Goal: Task Accomplishment & Management: Complete application form

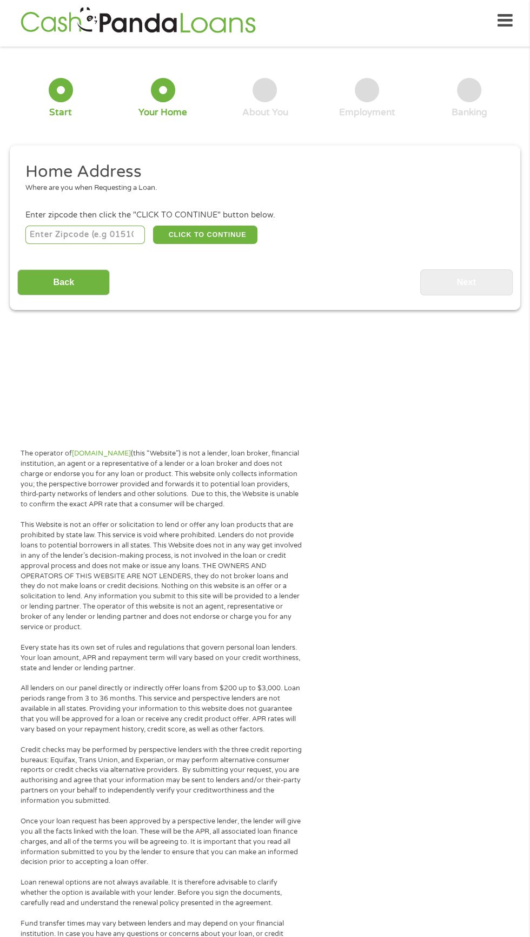
scroll to position [5, 0]
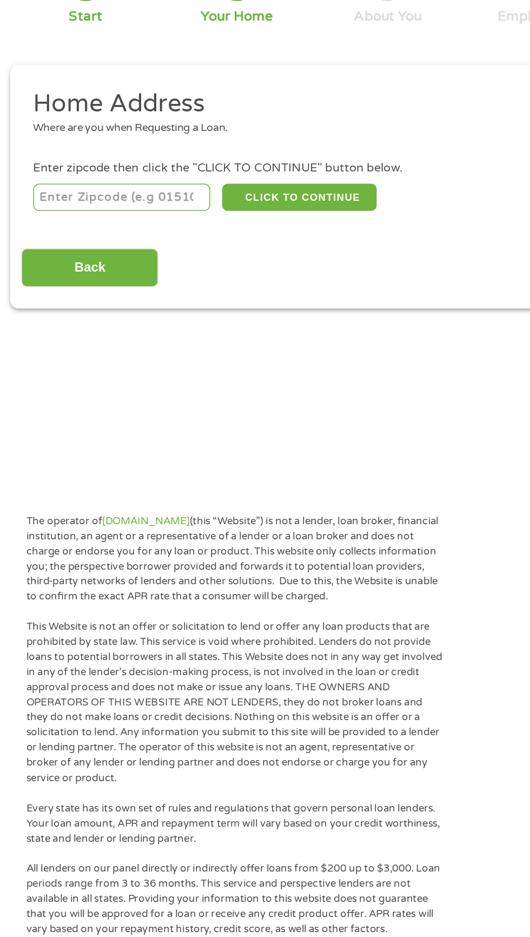
click at [100, 234] on input "number" at bounding box center [85, 235] width 120 height 18
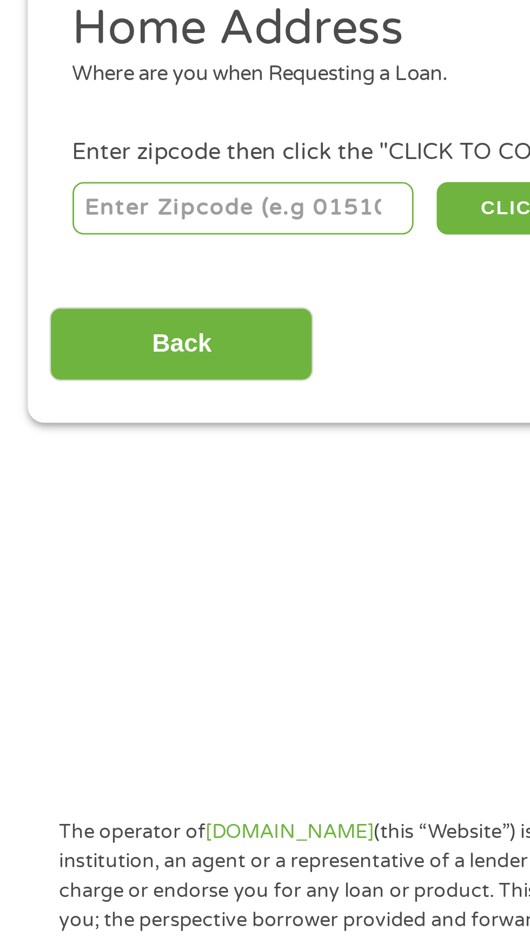
type input "28394"
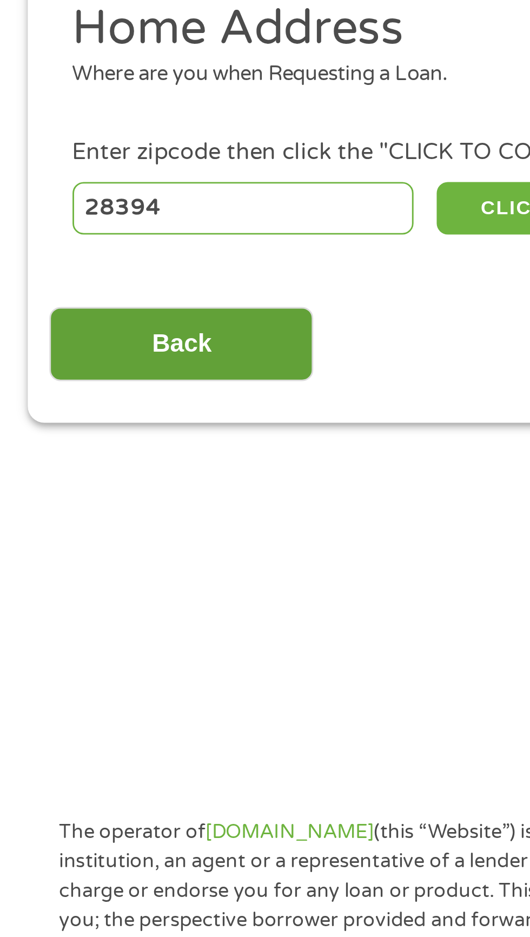
click at [92, 281] on input "Back" at bounding box center [63, 283] width 93 height 27
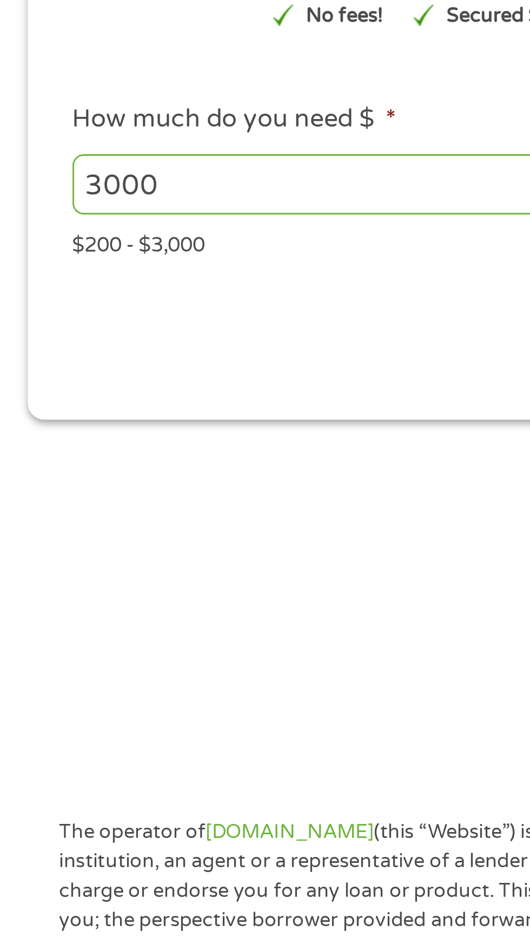
click at [174, 235] on input "3000" at bounding box center [143, 226] width 236 height 21
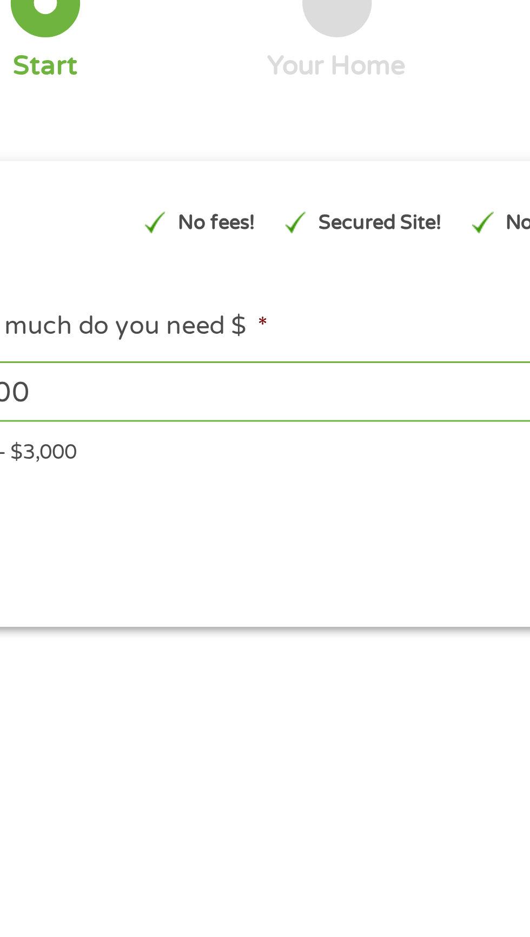
scroll to position [2, 0]
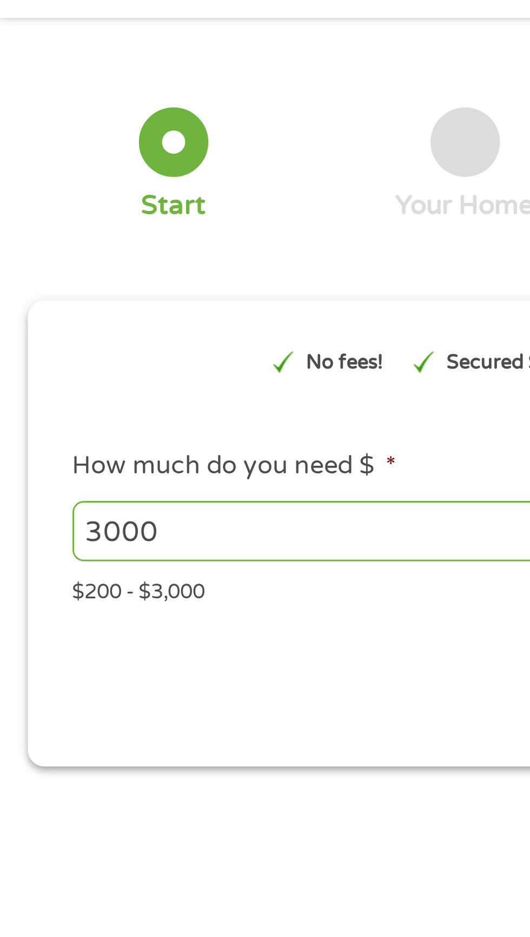
click at [69, 95] on div at bounding box center [61, 93] width 24 height 24
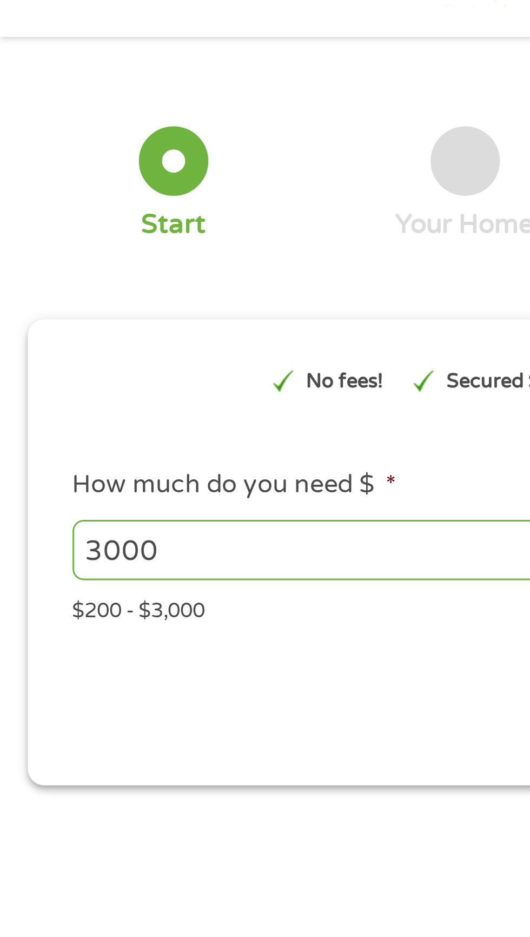
scroll to position [0, 0]
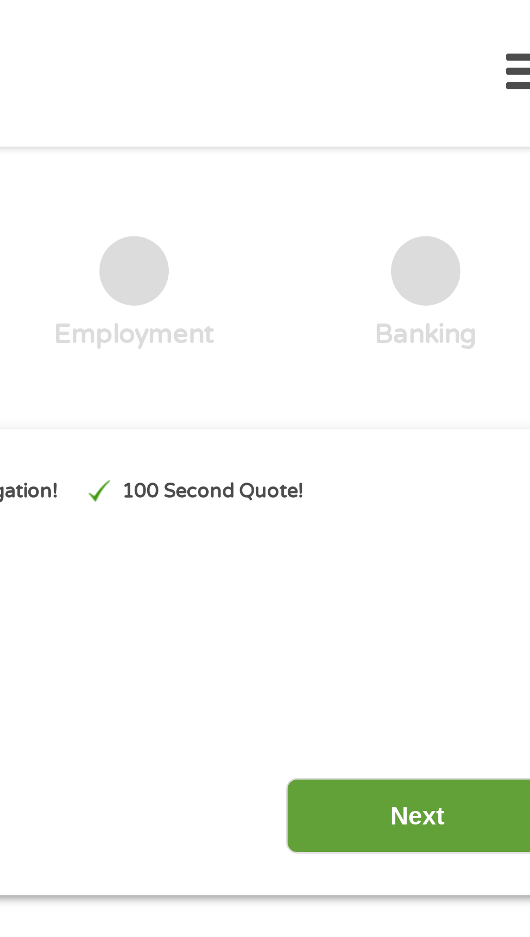
click at [467, 293] on input "Next" at bounding box center [467, 286] width 93 height 27
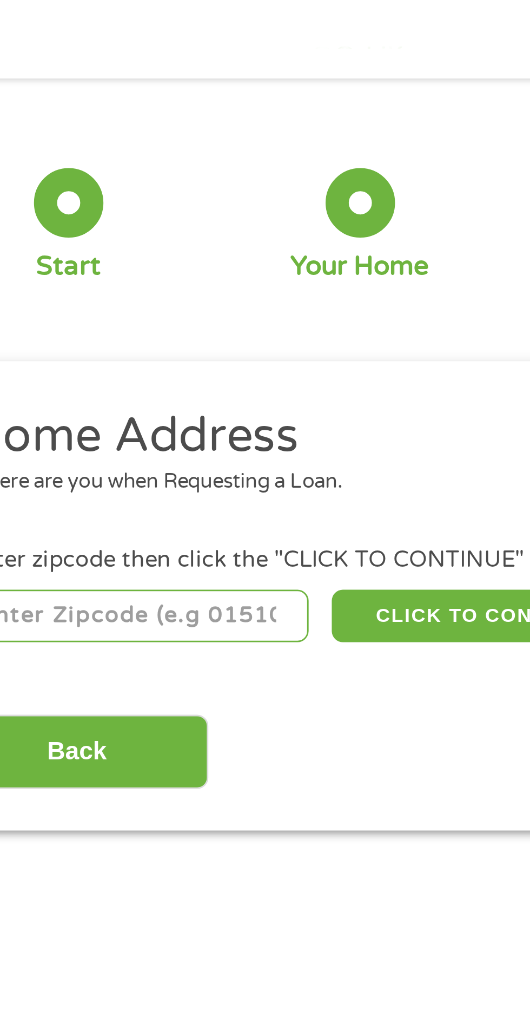
scroll to position [5, 0]
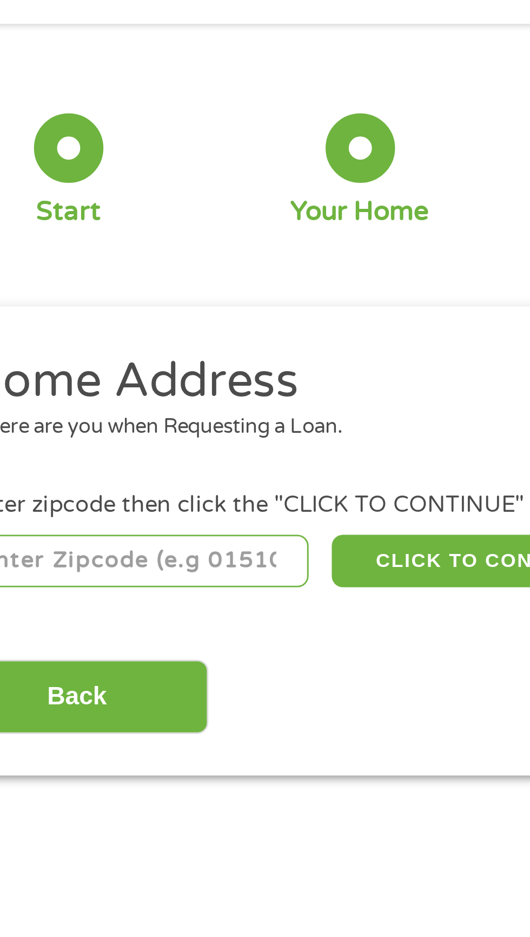
click at [101, 237] on input "number" at bounding box center [85, 235] width 120 height 18
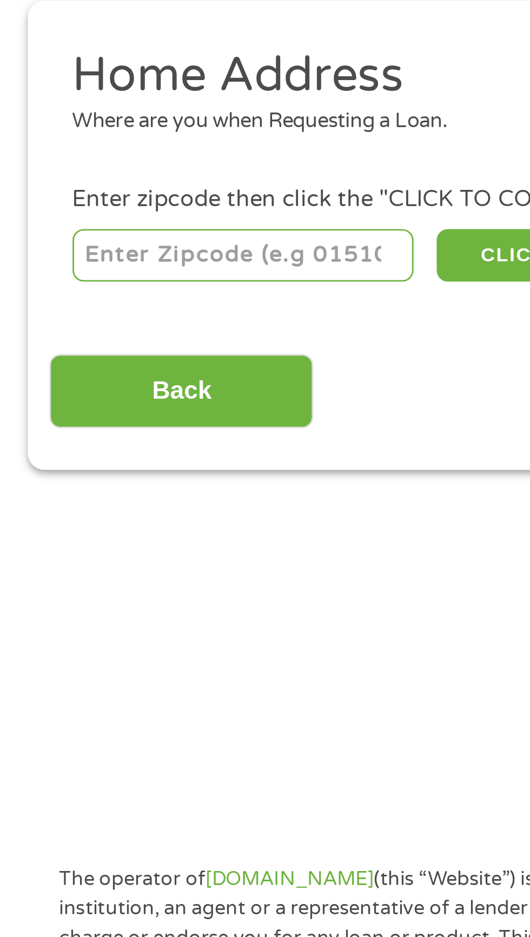
type input "28394"
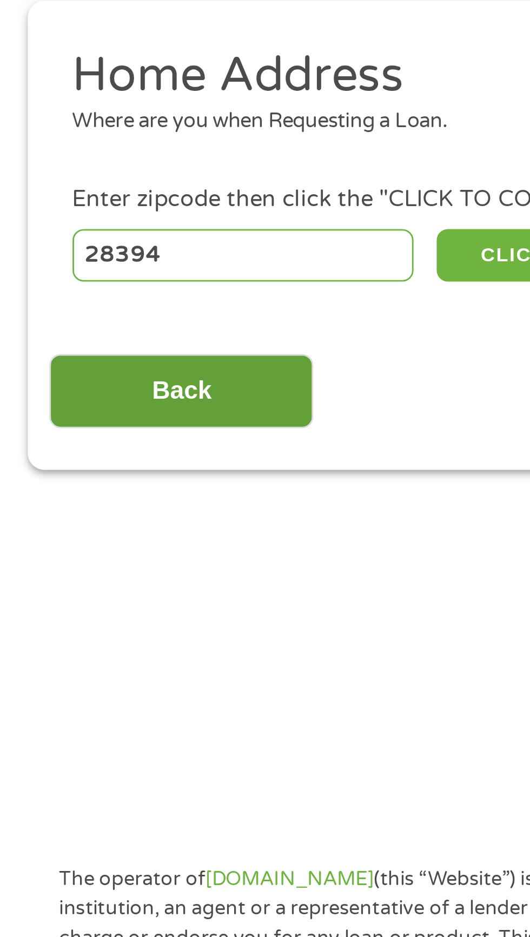
click at [86, 281] on input "Back" at bounding box center [63, 283] width 93 height 27
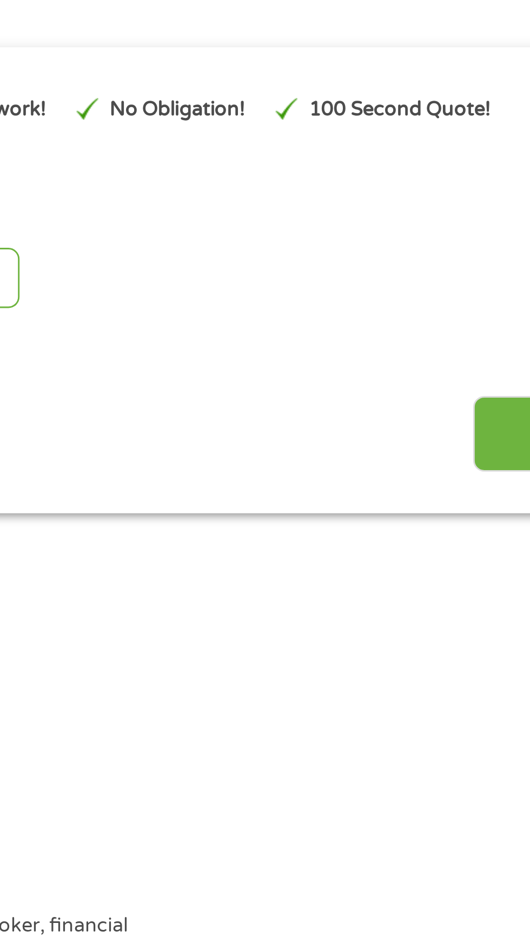
click at [413, 384] on main "1 Start 2 Your Home 3 About You 4 Employment 5 Banking 6 This field is hidden w…" at bounding box center [265, 237] width 530 height 365
click at [426, 271] on input "Next" at bounding box center [467, 281] width 93 height 27
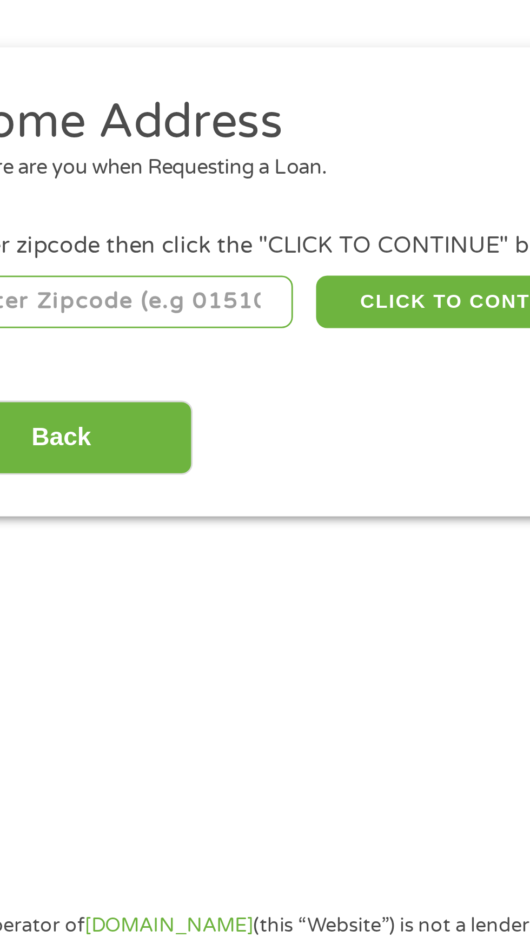
click at [122, 235] on input "number" at bounding box center [85, 235] width 120 height 18
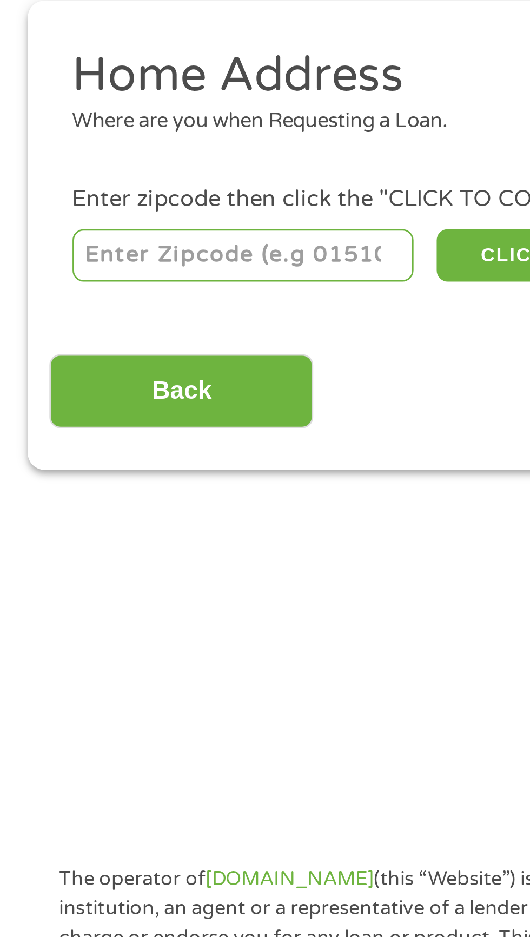
type input "28394"
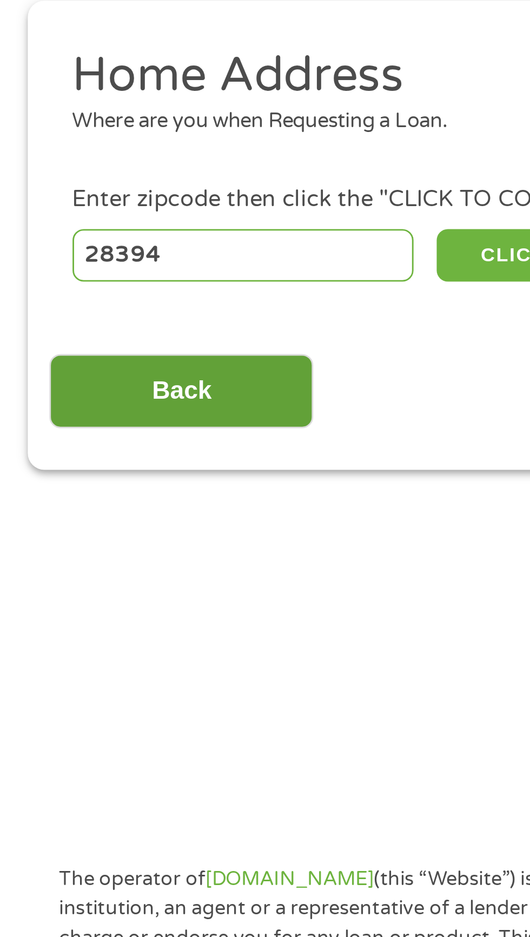
click at [76, 283] on input "Back" at bounding box center [63, 283] width 93 height 27
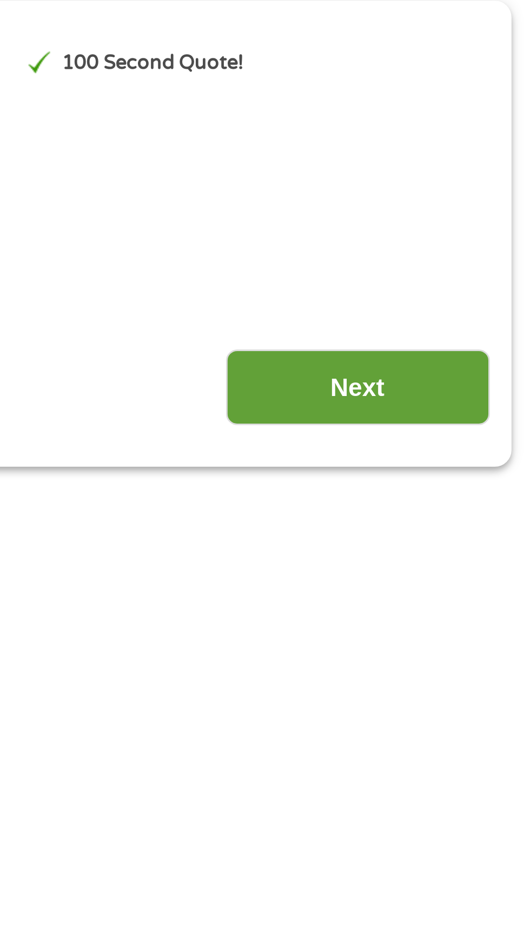
click at [488, 280] on input "Next" at bounding box center [467, 281] width 93 height 27
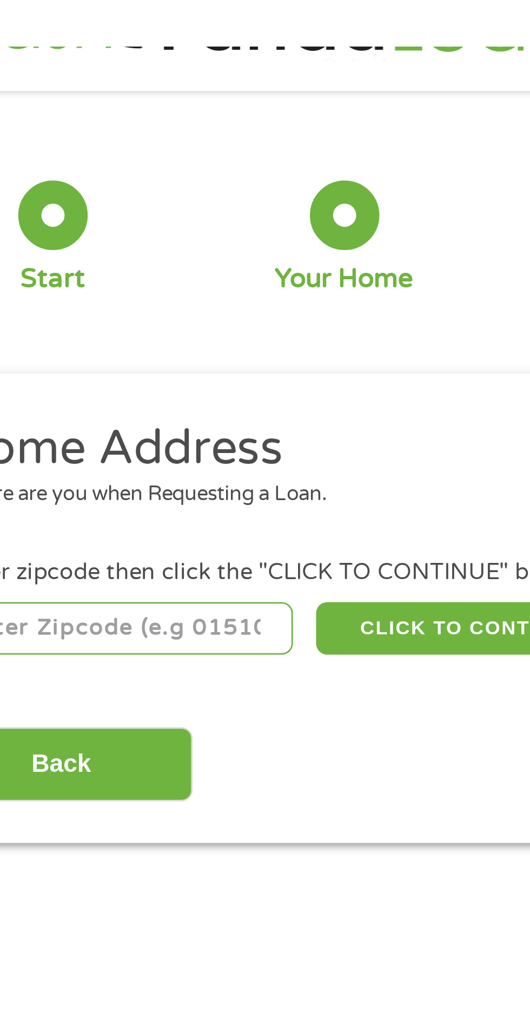
scroll to position [5, 0]
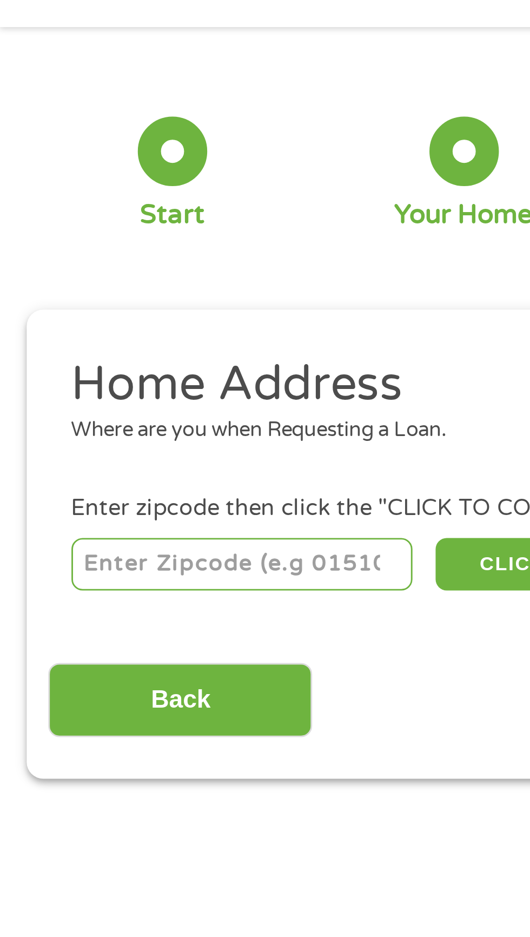
click at [78, 237] on input "number" at bounding box center [85, 235] width 120 height 18
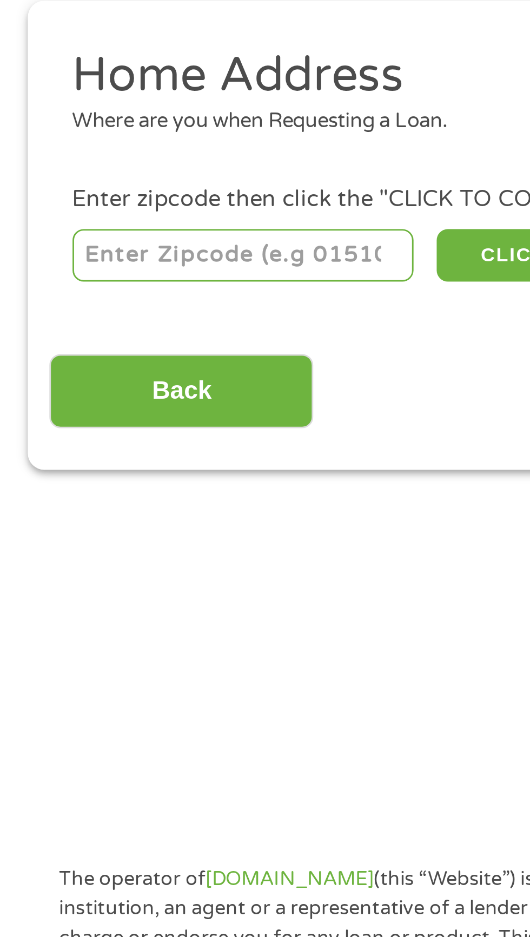
type input "28394"
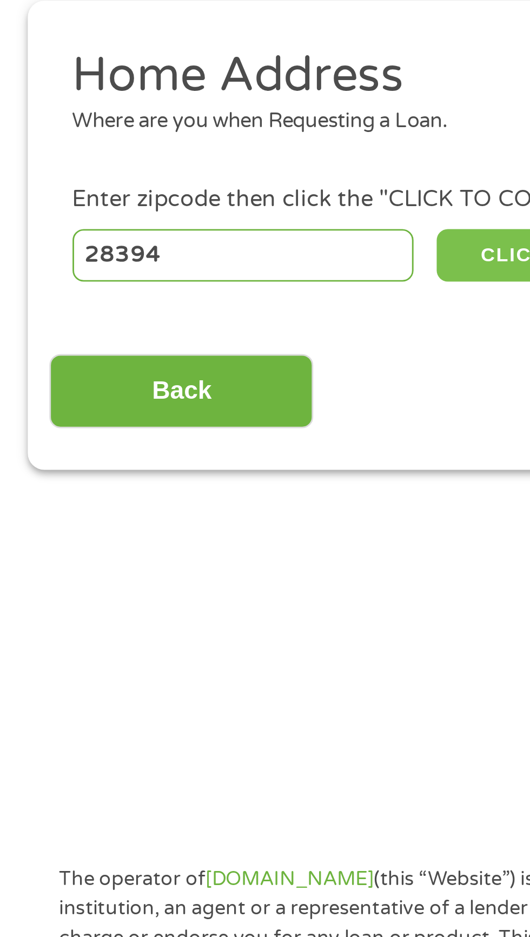
click at [175, 234] on button "CLICK TO CONTINUE" at bounding box center [205, 235] width 104 height 18
type input "28394"
type input "[PERSON_NAME]"
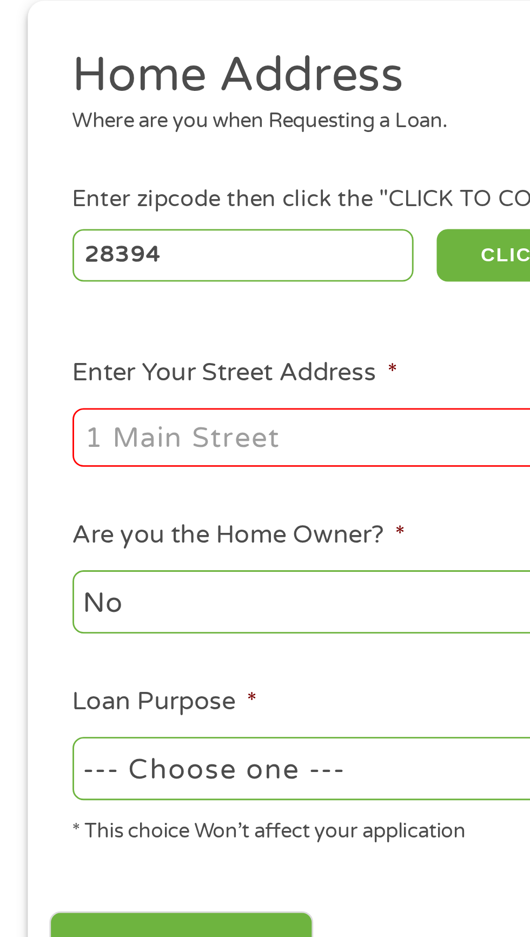
click at [145, 305] on input "Enter Your Street Address *" at bounding box center [141, 298] width 232 height 21
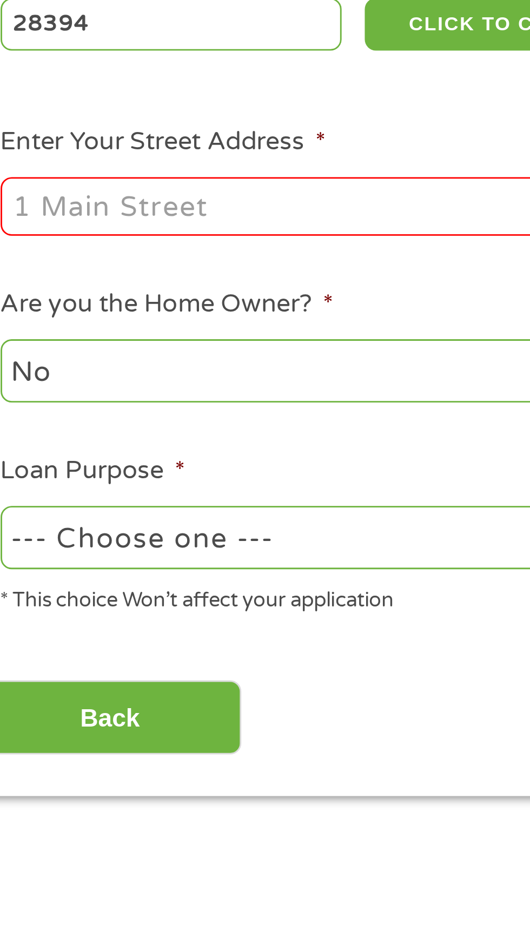
type input "[STREET_ADDRESS]"
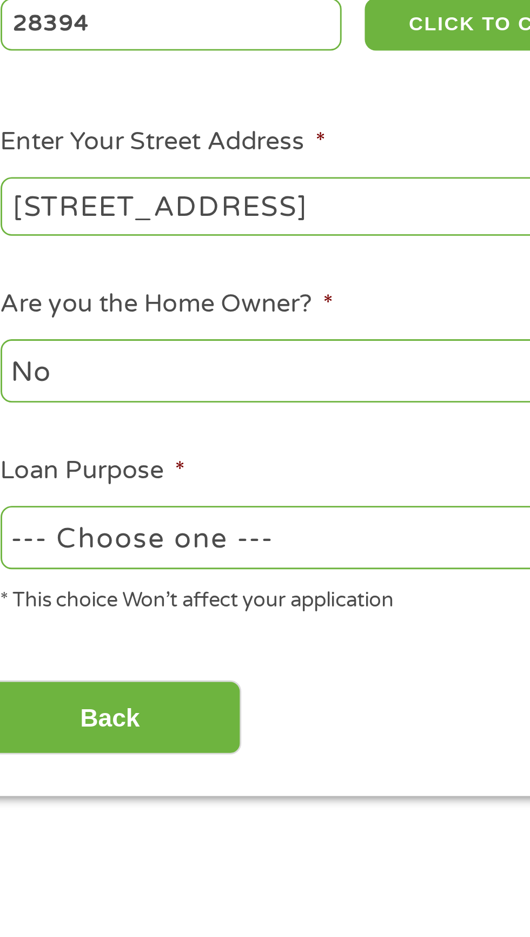
click at [173, 410] on select "--- Choose one --- Pay Bills Debt Consolidation Home Improvement Major Purchase…" at bounding box center [141, 415] width 232 height 22
select select "paybills"
click at [25, 405] on select "--- Choose one --- Pay Bills Debt Consolidation Home Improvement Major Purchase…" at bounding box center [141, 415] width 232 height 22
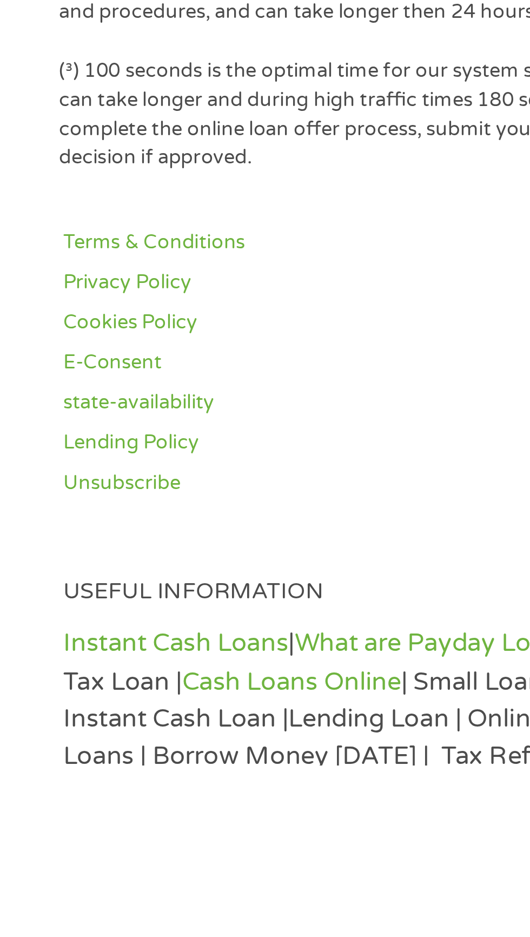
scroll to position [635, 0]
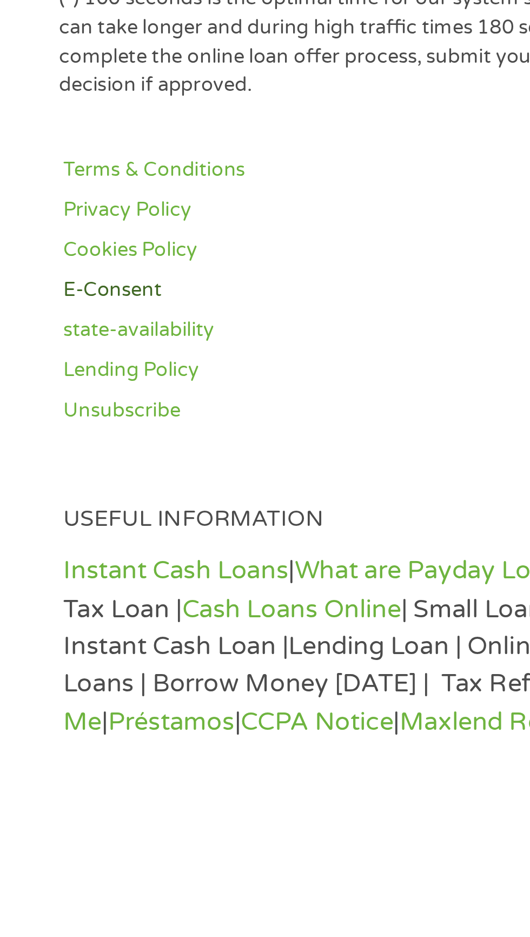
click at [42, 775] on link "E-Consent" at bounding box center [98, 771] width 153 height 10
click at [90, 909] on p "Instant Cash Loans | What are Payday Loans | Quick Loans | Cash Advances | Payd…" at bounding box center [265, 895] width 486 height 65
click at [82, 908] on p "Instant Cash Loans | What are Payday Loans | Quick Loans | Cash Advances | Payd…" at bounding box center [265, 895] width 486 height 65
click at [68, 909] on p "Instant Cash Loans | What are Payday Loans | Quick Loans | Cash Advances | Payd…" at bounding box center [265, 895] width 486 height 65
click at [65, 918] on link "Paycheck Loans Near Me" at bounding box center [263, 915] width 483 height 24
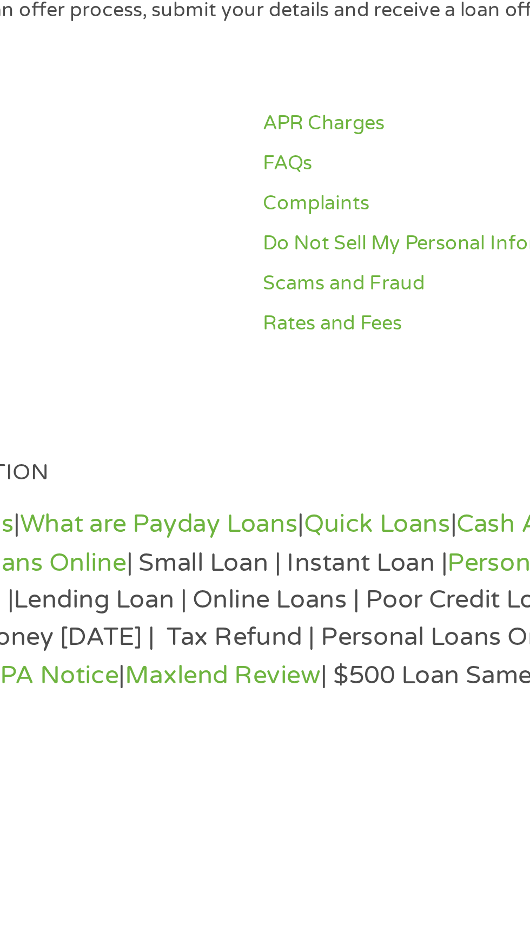
scroll to position [717, 0]
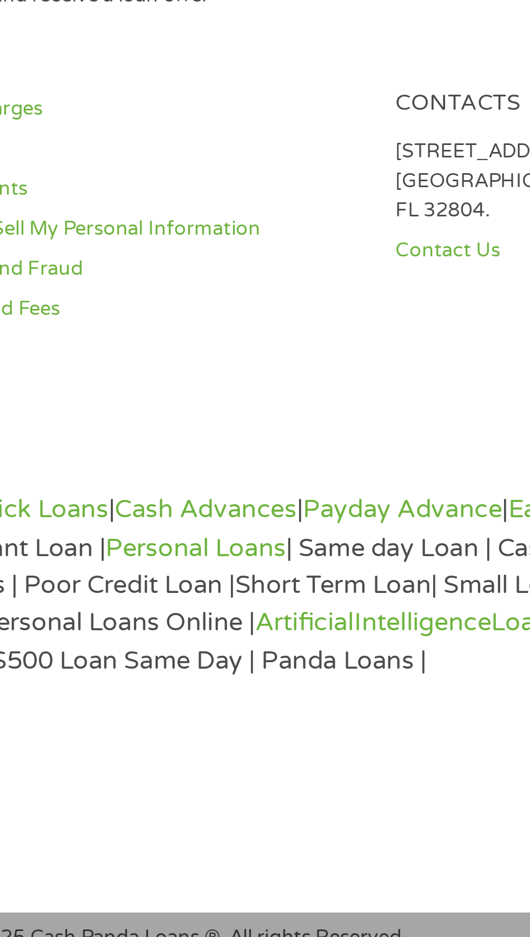
click at [260, 805] on p "Instant Cash Loans | What are Payday Loans | Quick Loans | Cash Advances | Payd…" at bounding box center [265, 813] width 486 height 65
click at [273, 804] on p "Instant Cash Loans | What are Payday Loans | Quick Loans | Cash Advances | Payd…" at bounding box center [265, 813] width 486 height 65
click at [390, 793] on link "Payday Advance" at bounding box center [358, 787] width 70 height 11
click at [390, 804] on p "Instant Cash Loans | What are Payday Loans | Quick Loans | Cash Advances | Payd…" at bounding box center [265, 813] width 486 height 65
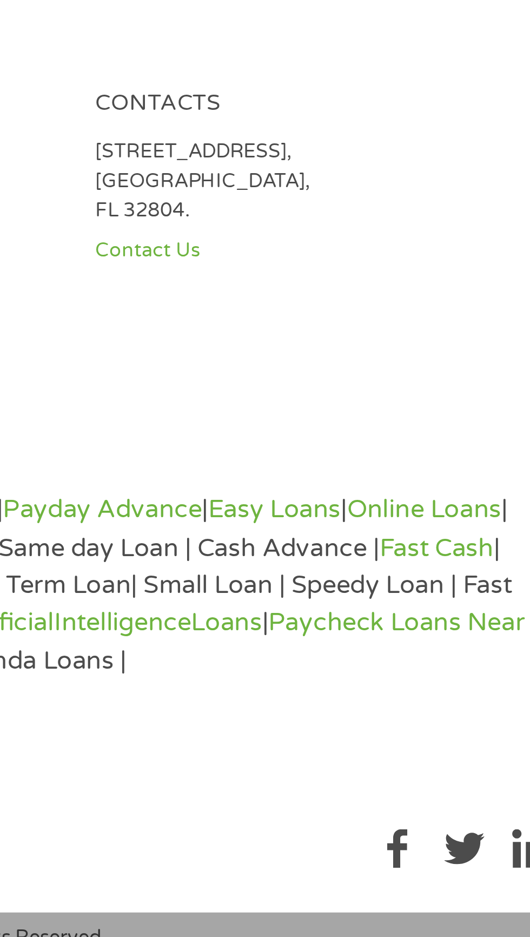
click at [476, 804] on p "Instant Cash Loans | What are Payday Loans | Quick Loans | Cash Advances | Payd…" at bounding box center [265, 813] width 486 height 65
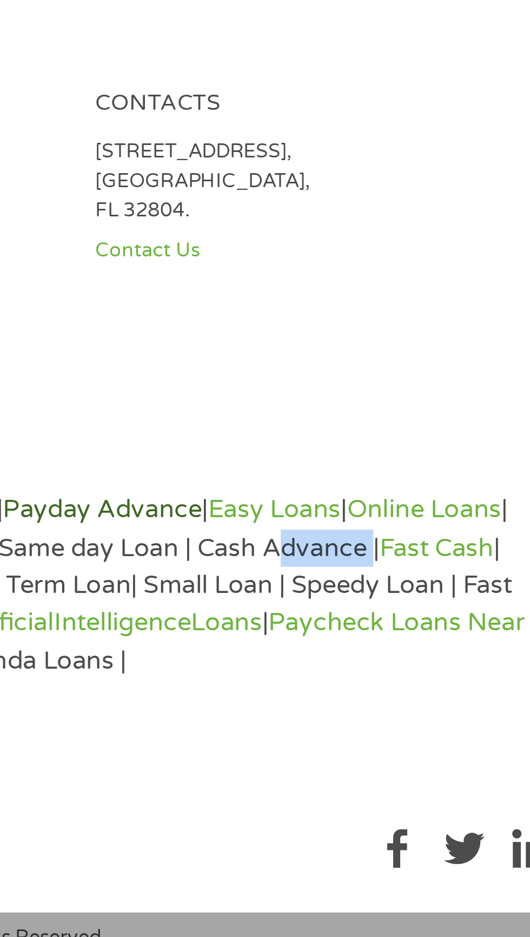
click at [392, 793] on link "Payday Advance" at bounding box center [358, 787] width 70 height 11
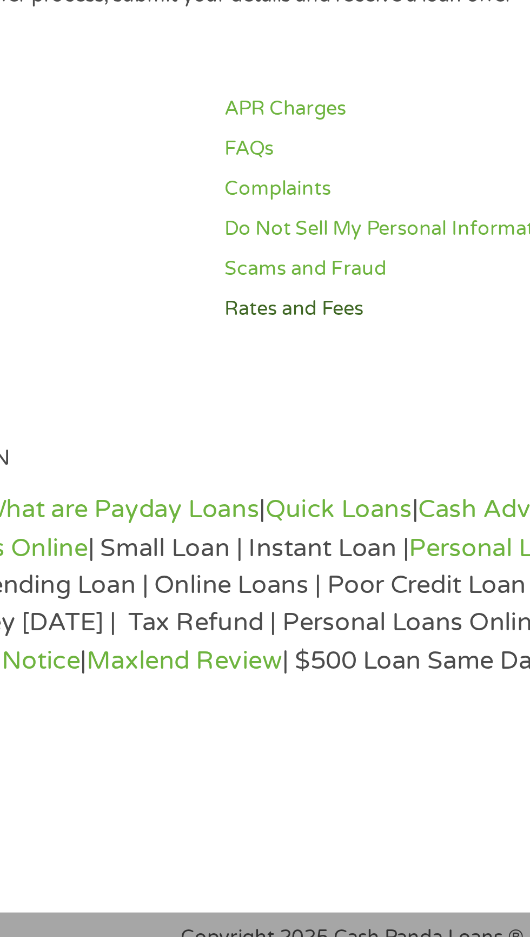
click at [234, 720] on link "Rates and Fees" at bounding box center [264, 717] width 153 height 10
click at [220, 645] on link "APR Charges" at bounding box center [264, 647] width 153 height 10
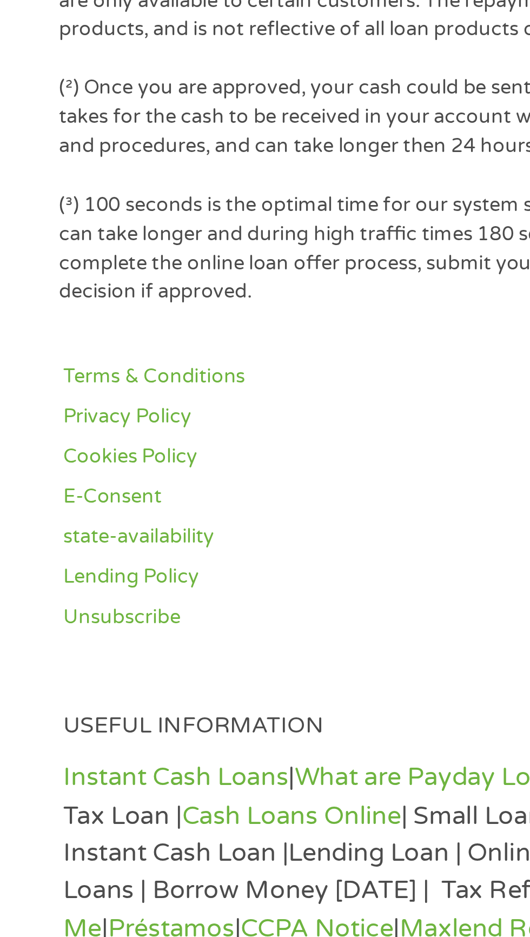
scroll to position [714, 0]
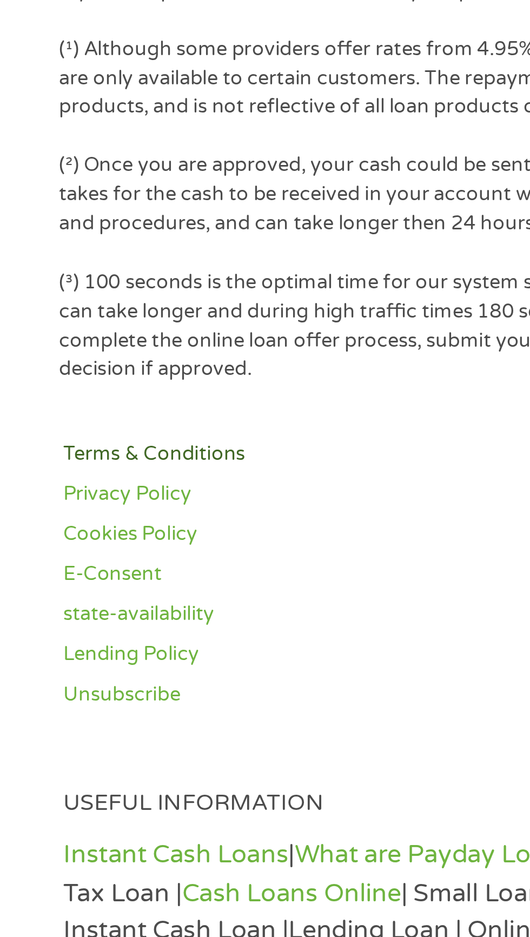
click at [72, 648] on link "Terms & Conditions" at bounding box center [98, 650] width 153 height 10
click at [51, 665] on link "Privacy Policy" at bounding box center [98, 664] width 153 height 10
click at [65, 682] on link "Cookies Policy" at bounding box center [98, 678] width 153 height 10
click at [47, 693] on link "E-Consent" at bounding box center [98, 692] width 153 height 10
click at [67, 708] on link "state-availability" at bounding box center [98, 706] width 153 height 10
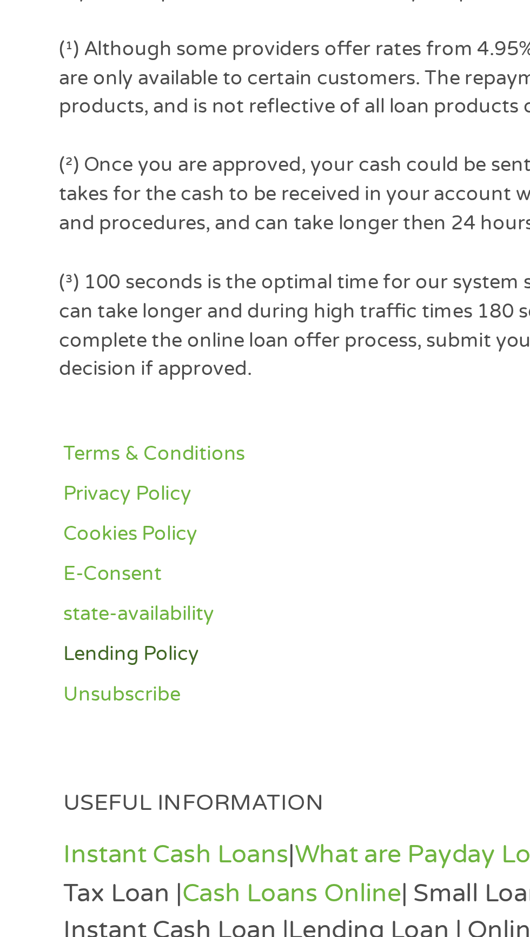
click at [56, 723] on link "Lending Policy" at bounding box center [98, 720] width 153 height 10
click at [47, 737] on link "Unsubscribe" at bounding box center [98, 734] width 153 height 10
click at [52, 691] on link "E-Consent" at bounding box center [98, 692] width 153 height 10
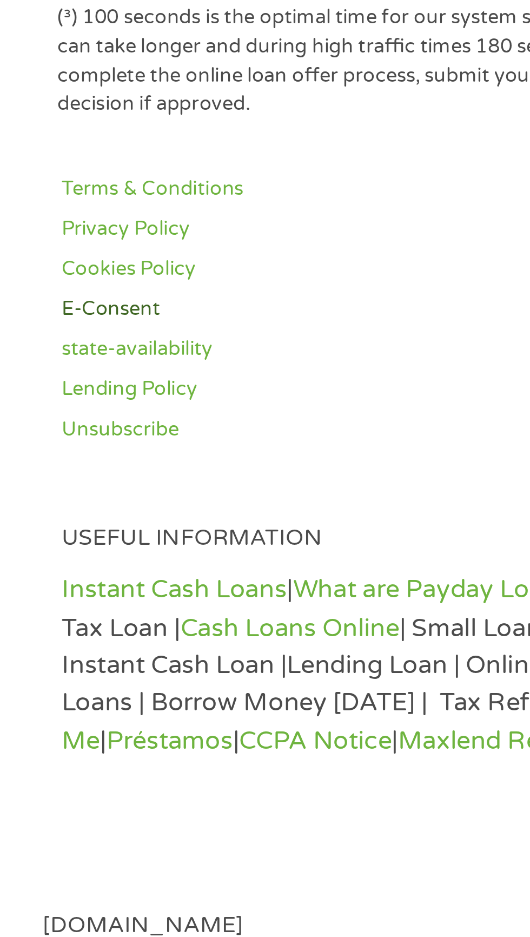
scroll to position [713, 0]
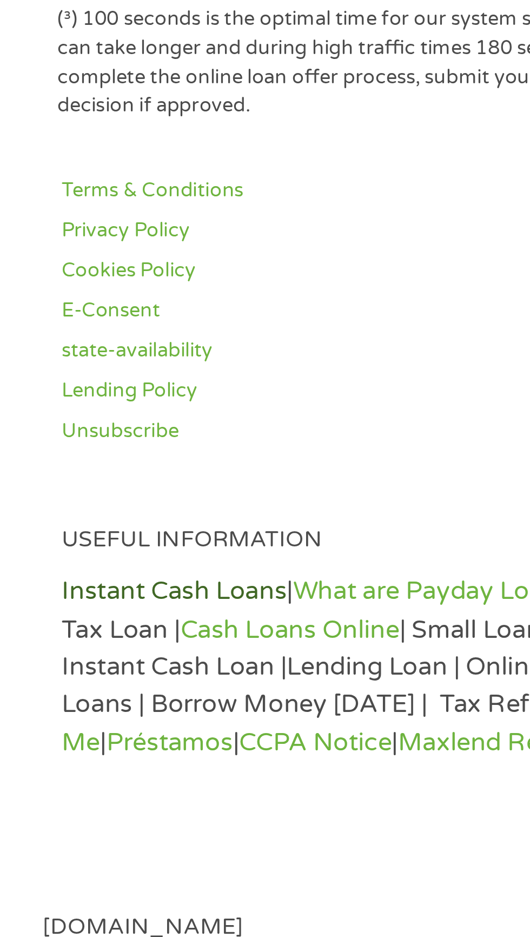
click at [78, 796] on link "Instant Cash Loans" at bounding box center [61, 791] width 79 height 11
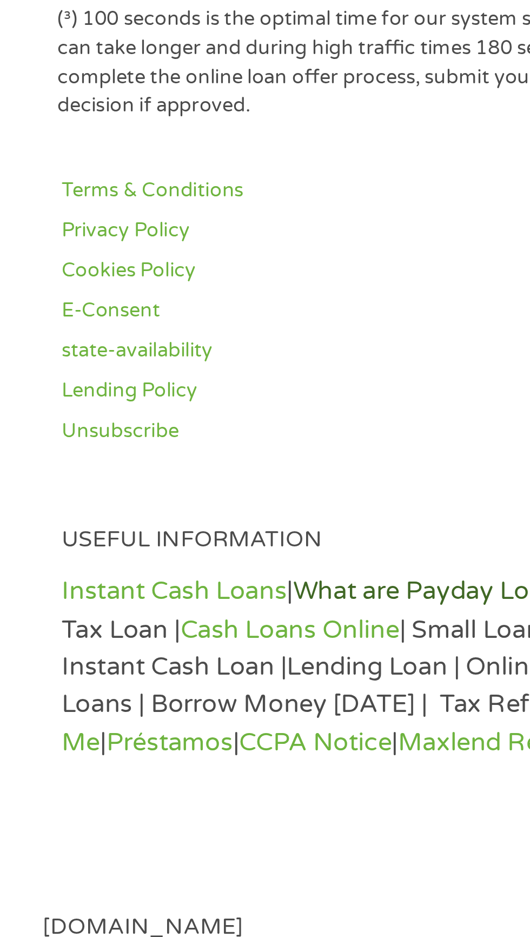
click at [162, 796] on link "What are Payday Loans" at bounding box center [151, 791] width 97 height 11
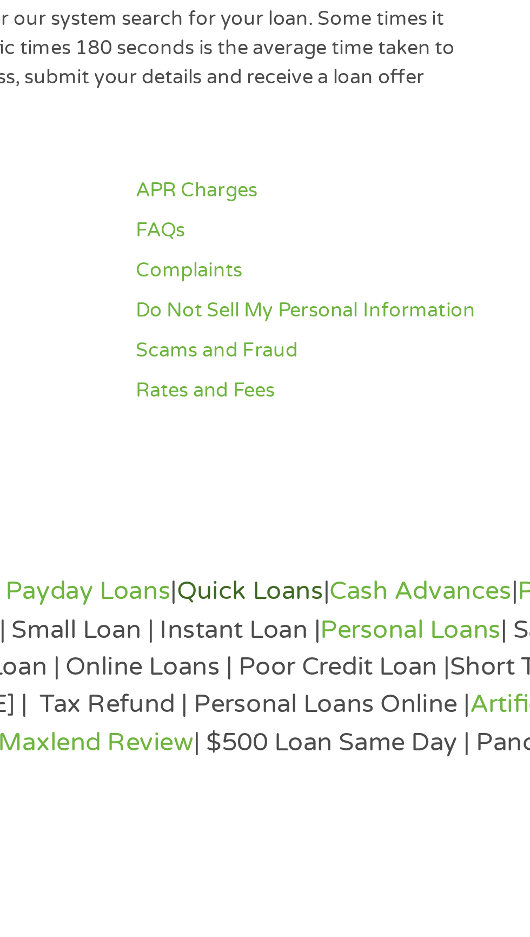
click at [248, 793] on link "Quick Loans" at bounding box center [228, 791] width 51 height 11
click at [310, 792] on link "Cash Advances" at bounding box center [289, 791] width 64 height 11
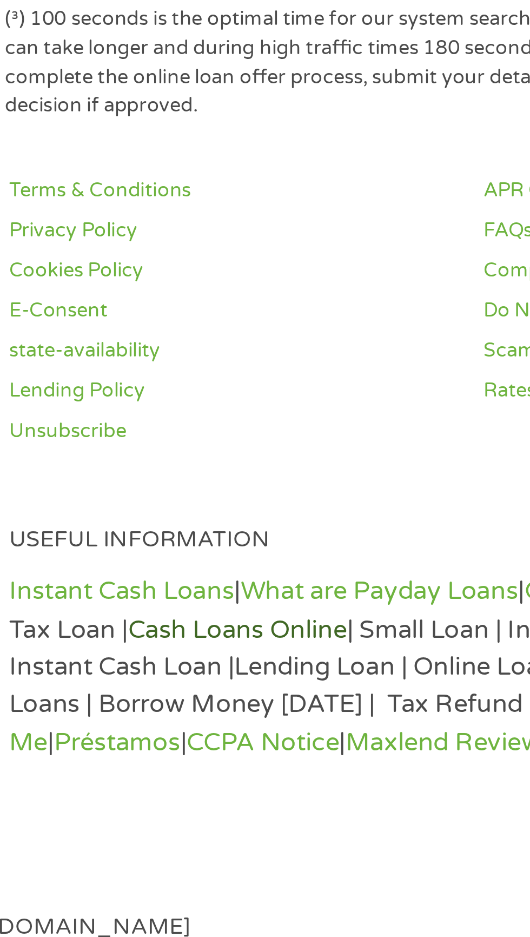
click at [141, 806] on link "Cash Loans Online" at bounding box center [102, 804] width 77 height 11
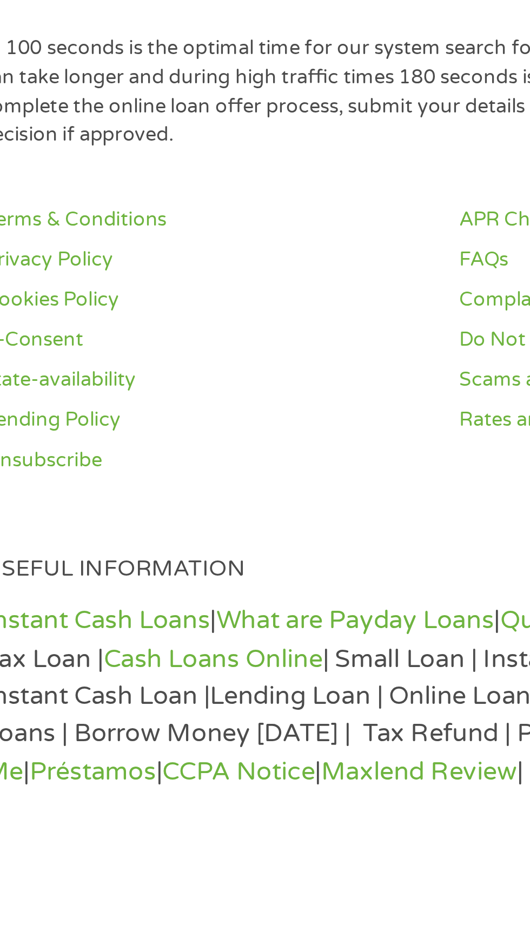
click at [455, 810] on link "Fast Cash" at bounding box center [475, 804] width 40 height 11
click at [180, 778] on h4 "Useful Information" at bounding box center [265, 774] width 486 height 10
